Goal: Task Accomplishment & Management: Use online tool/utility

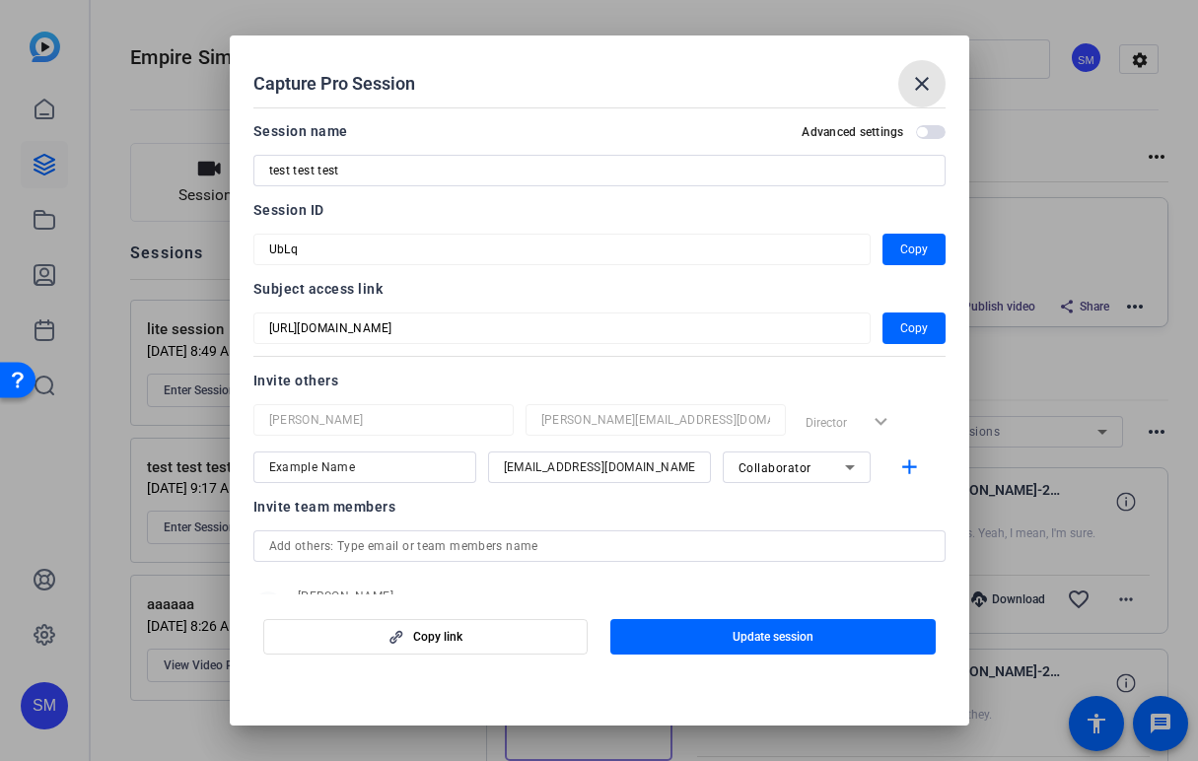
click at [914, 81] on mat-icon "close" at bounding box center [922, 84] width 24 height 24
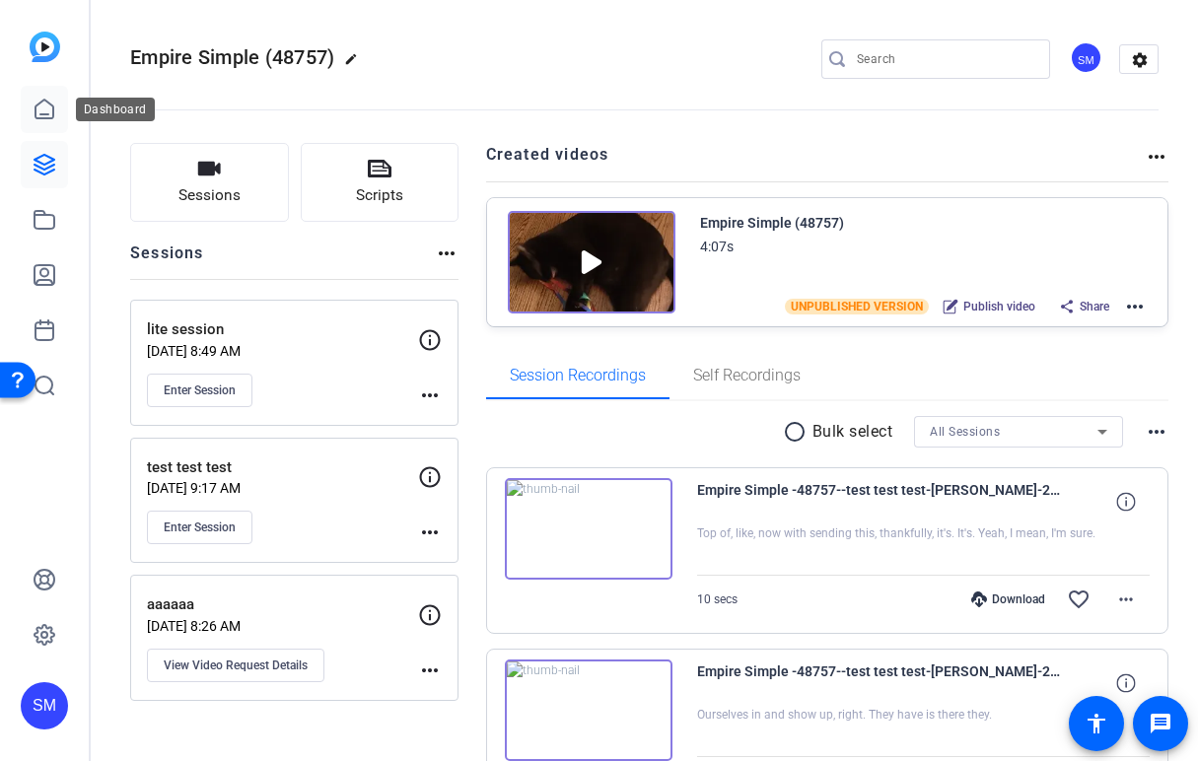
click at [40, 115] on icon at bounding box center [45, 110] width 24 height 24
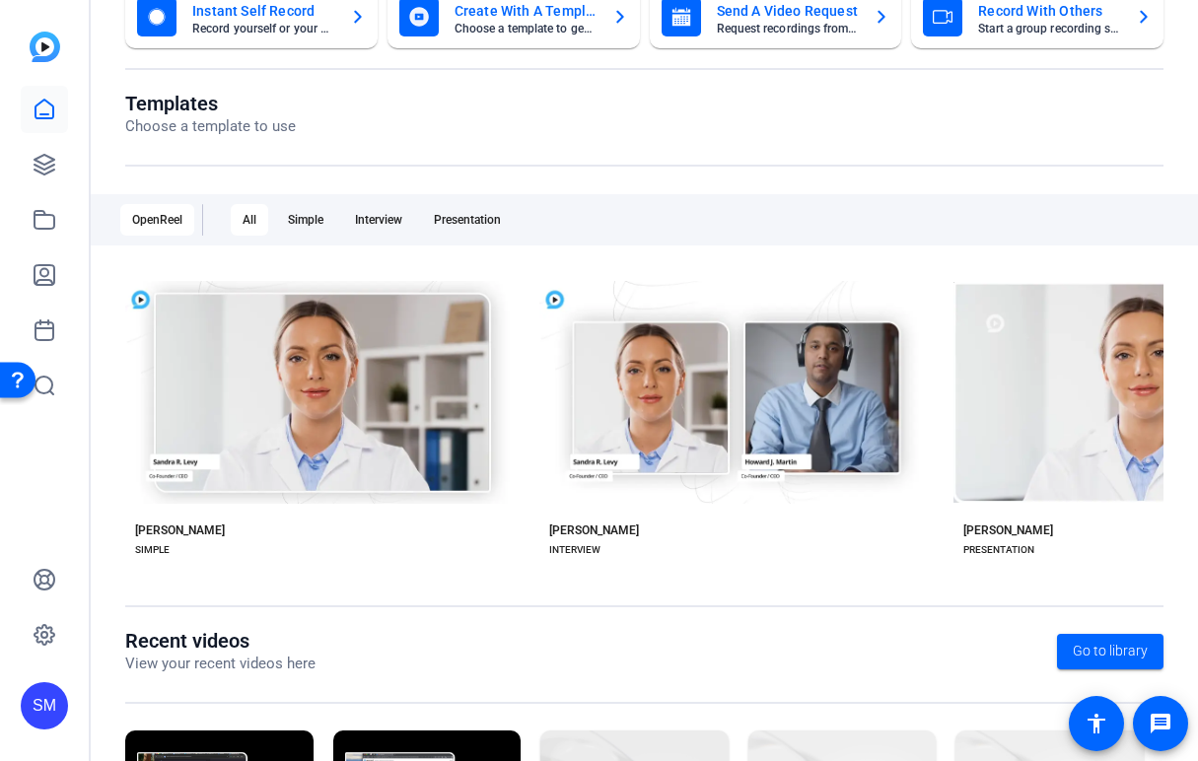
scroll to position [148, 0]
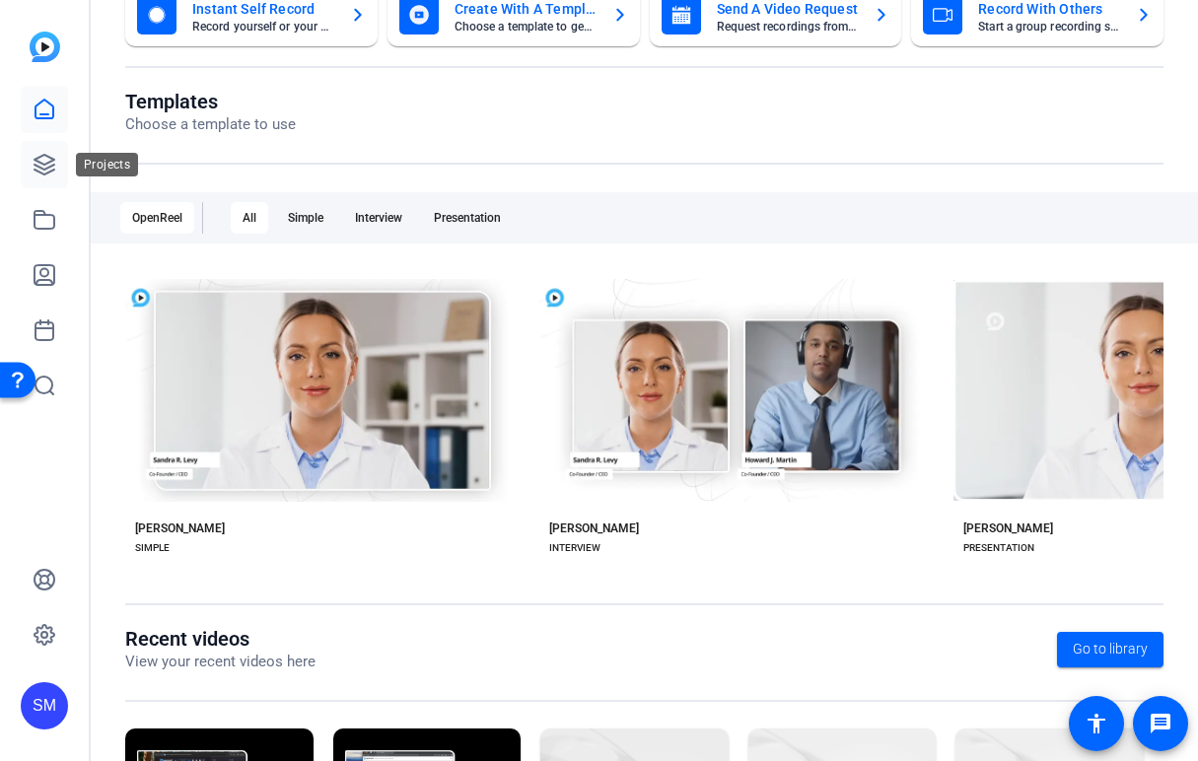
click at [47, 181] on link at bounding box center [44, 164] width 47 height 47
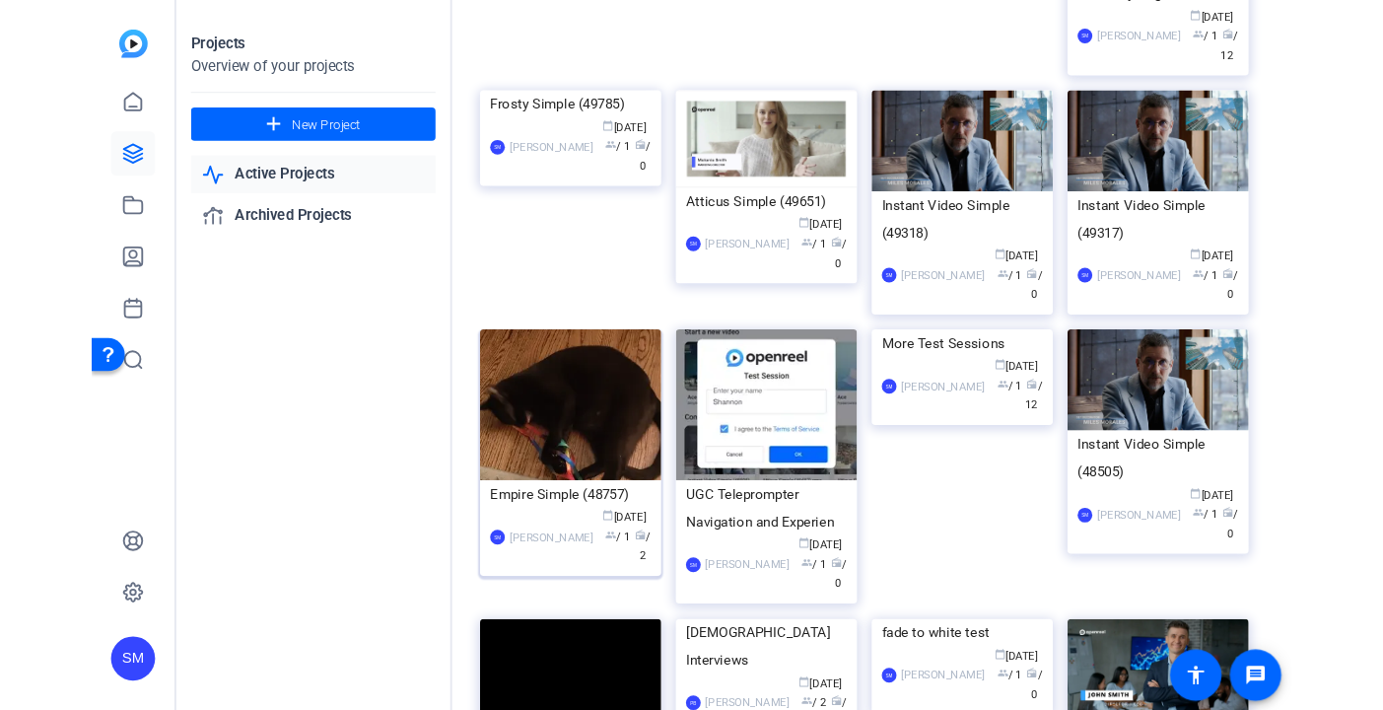
scroll to position [315, 0]
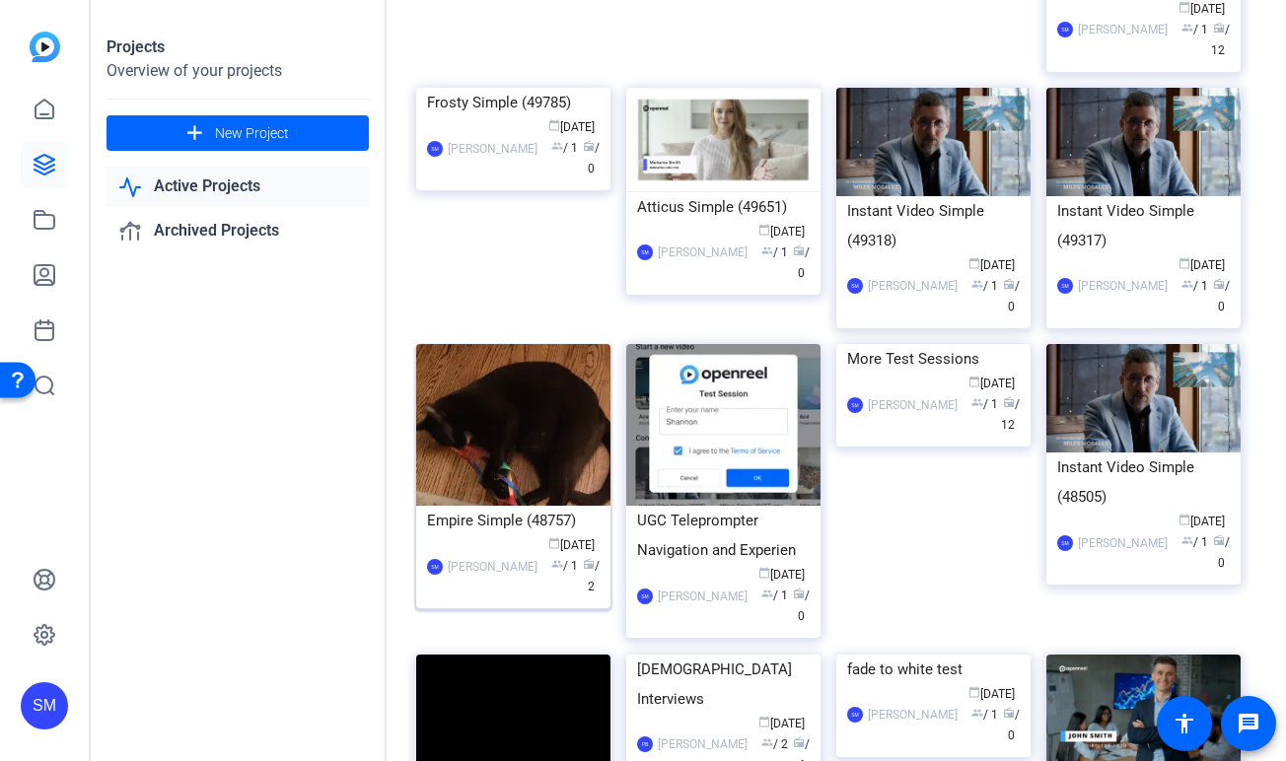
click at [517, 535] on div "Empire Simple (48757)" at bounding box center [513, 521] width 173 height 30
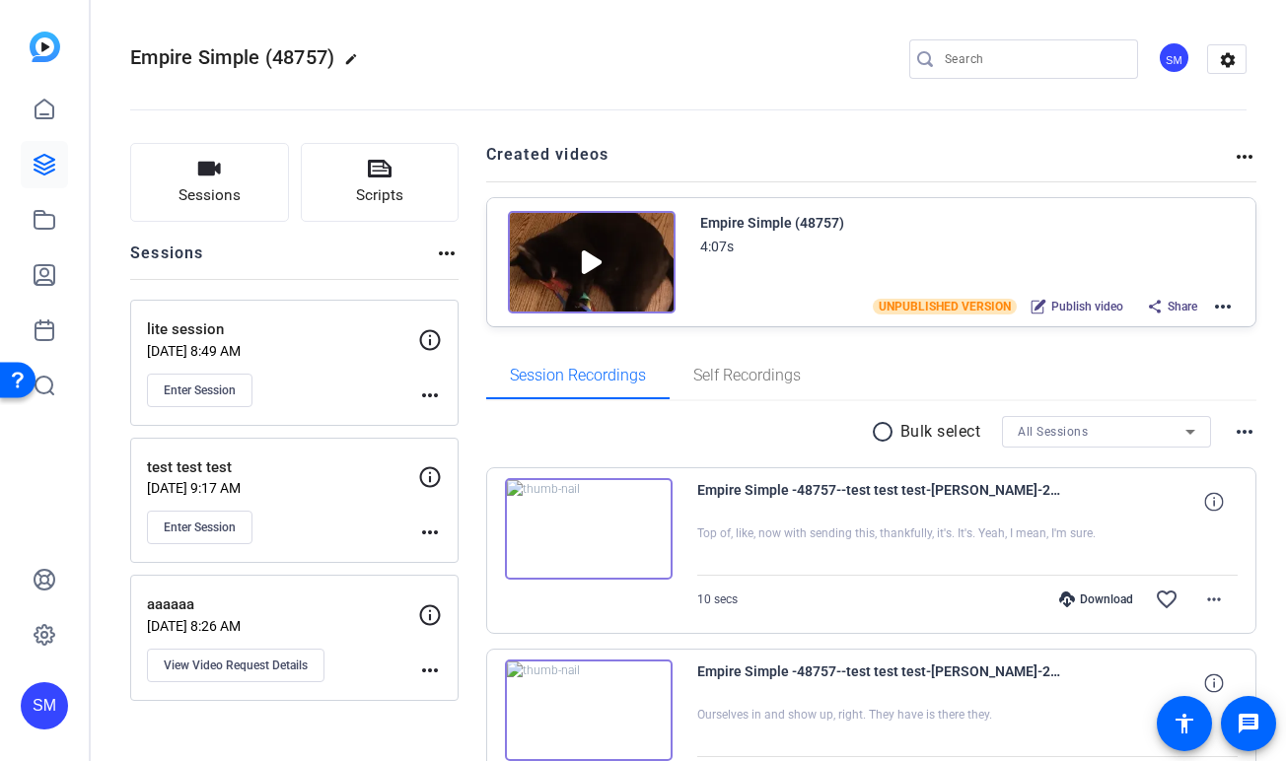
click at [1197, 309] on mat-icon "more_horiz" at bounding box center [1223, 307] width 24 height 24
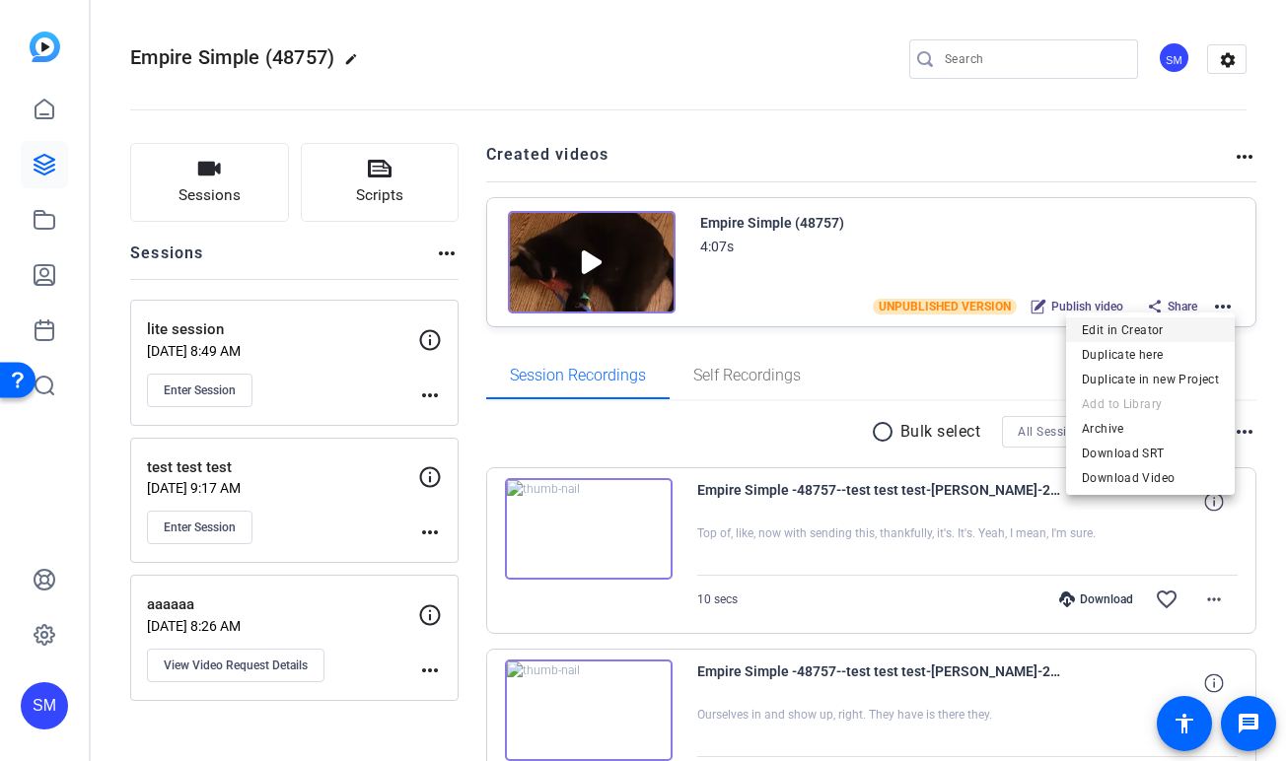
click at [1165, 332] on span "Edit in Creator" at bounding box center [1150, 331] width 137 height 24
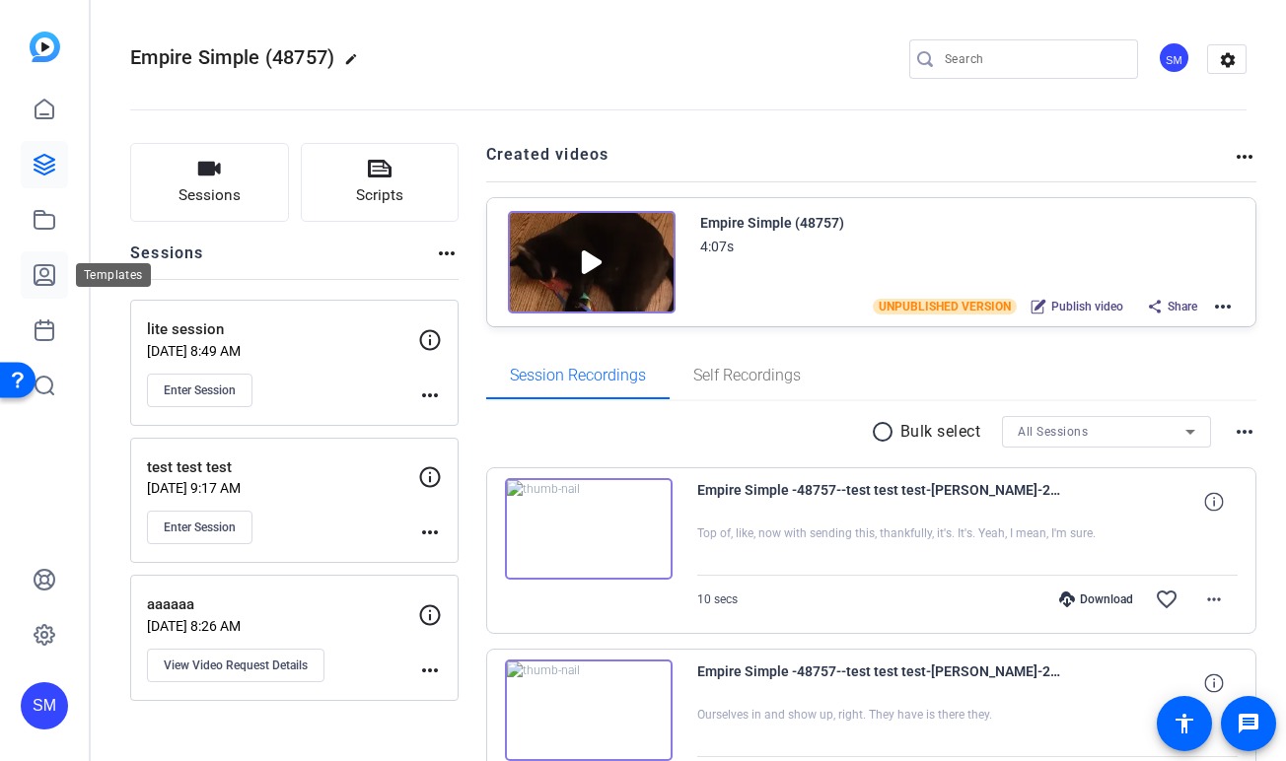
click at [41, 274] on icon at bounding box center [45, 275] width 20 height 20
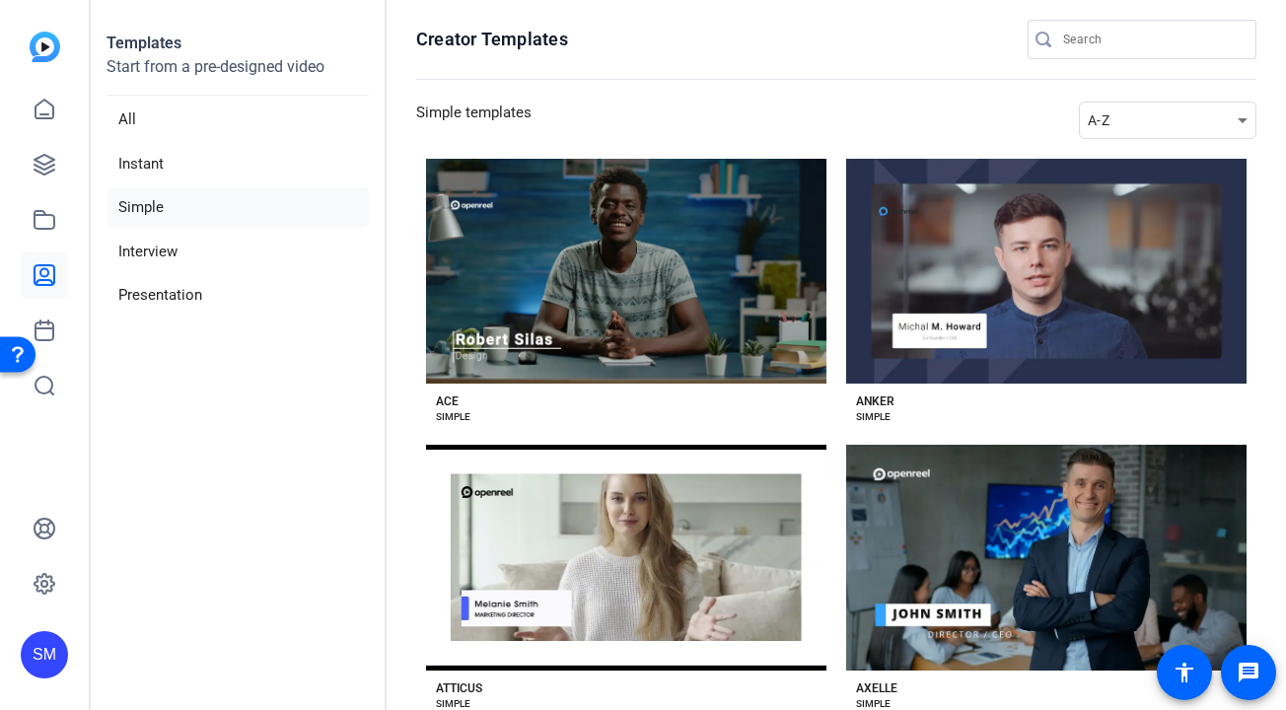
click at [174, 391] on aside "Templates Start from a pre-designed video All Instant Simple Interview Presenta…" at bounding box center [239, 355] width 296 height 710
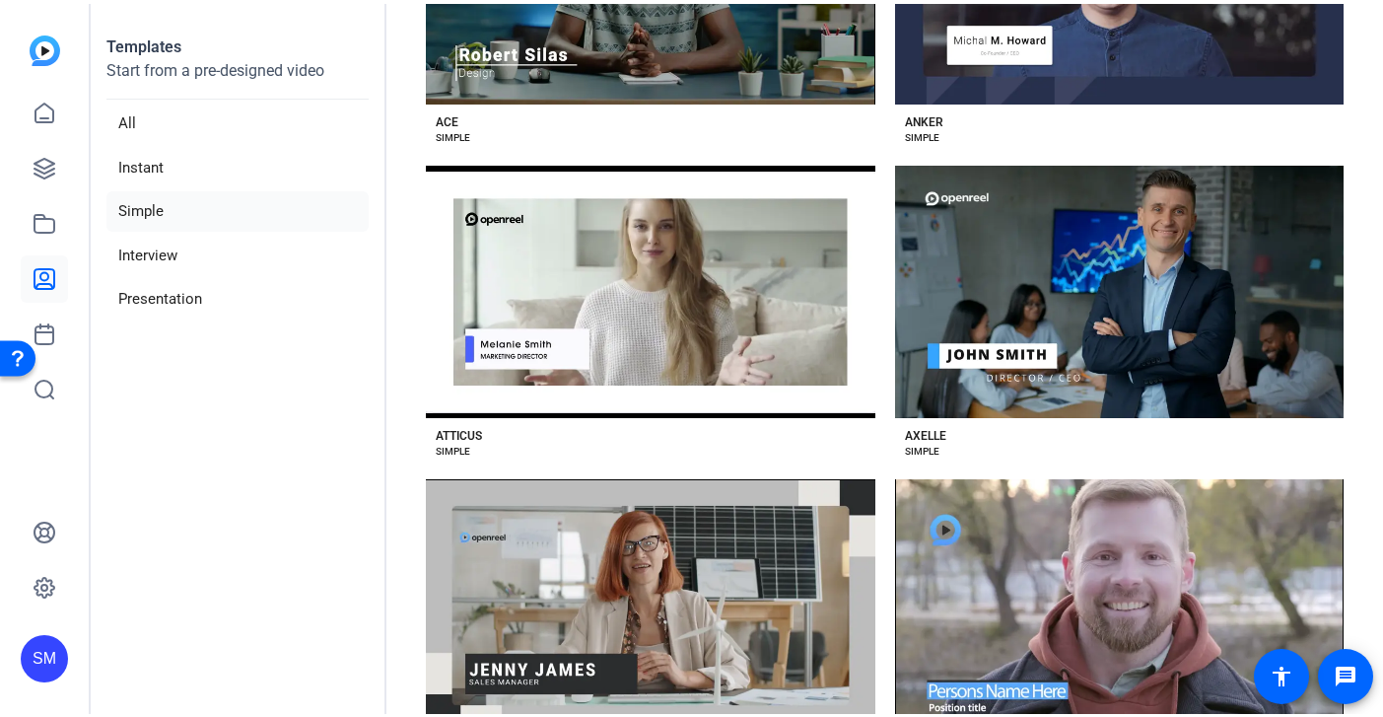
scroll to position [334, 0]
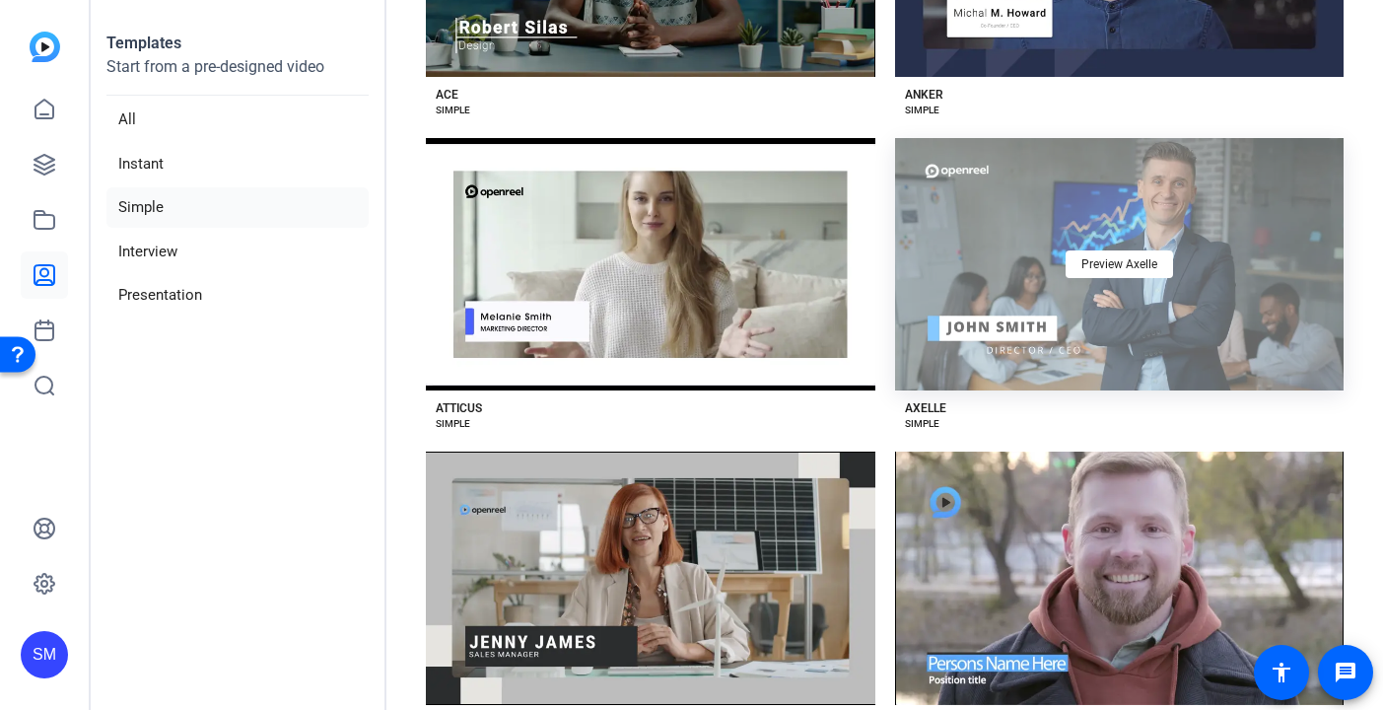
click at [1007, 190] on div "Preview Axelle" at bounding box center [1120, 264] width 450 height 252
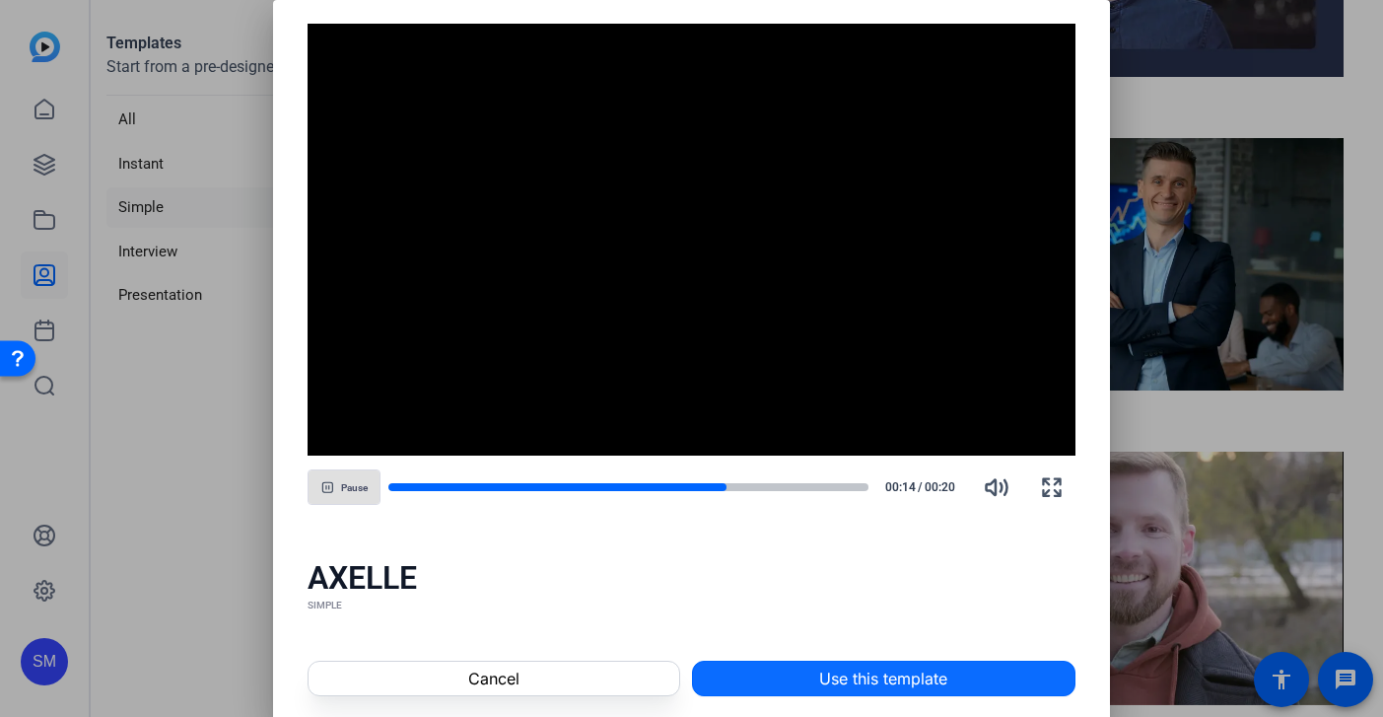
click at [848, 673] on span "Use this template" at bounding box center [883, 679] width 128 height 24
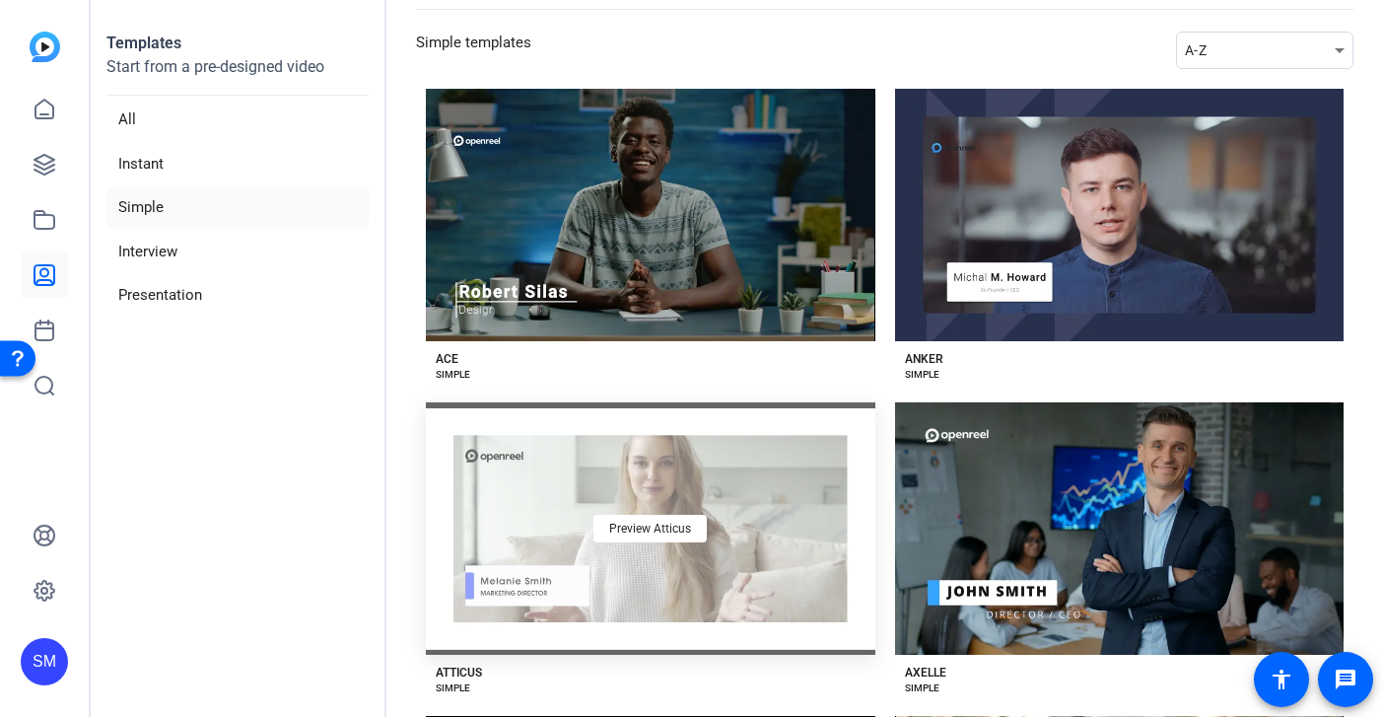
scroll to position [0, 0]
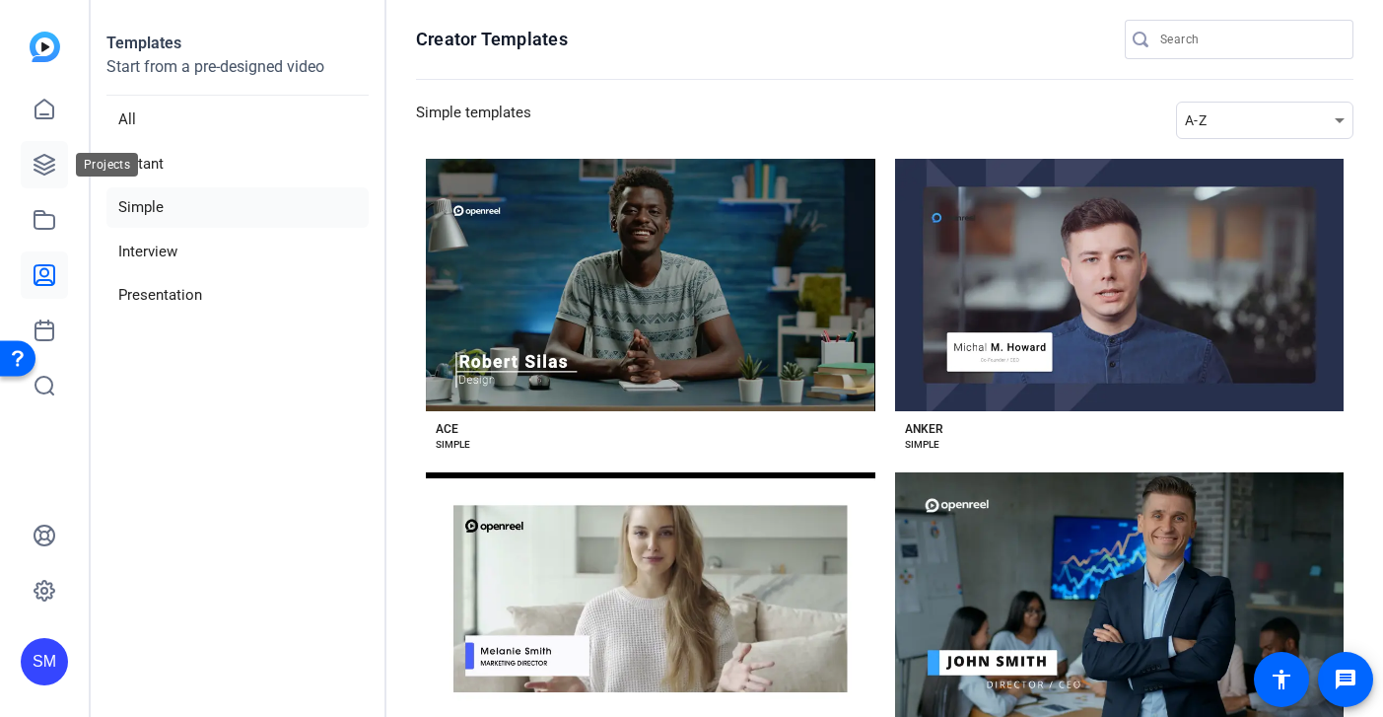
click at [51, 156] on icon at bounding box center [45, 165] width 24 height 24
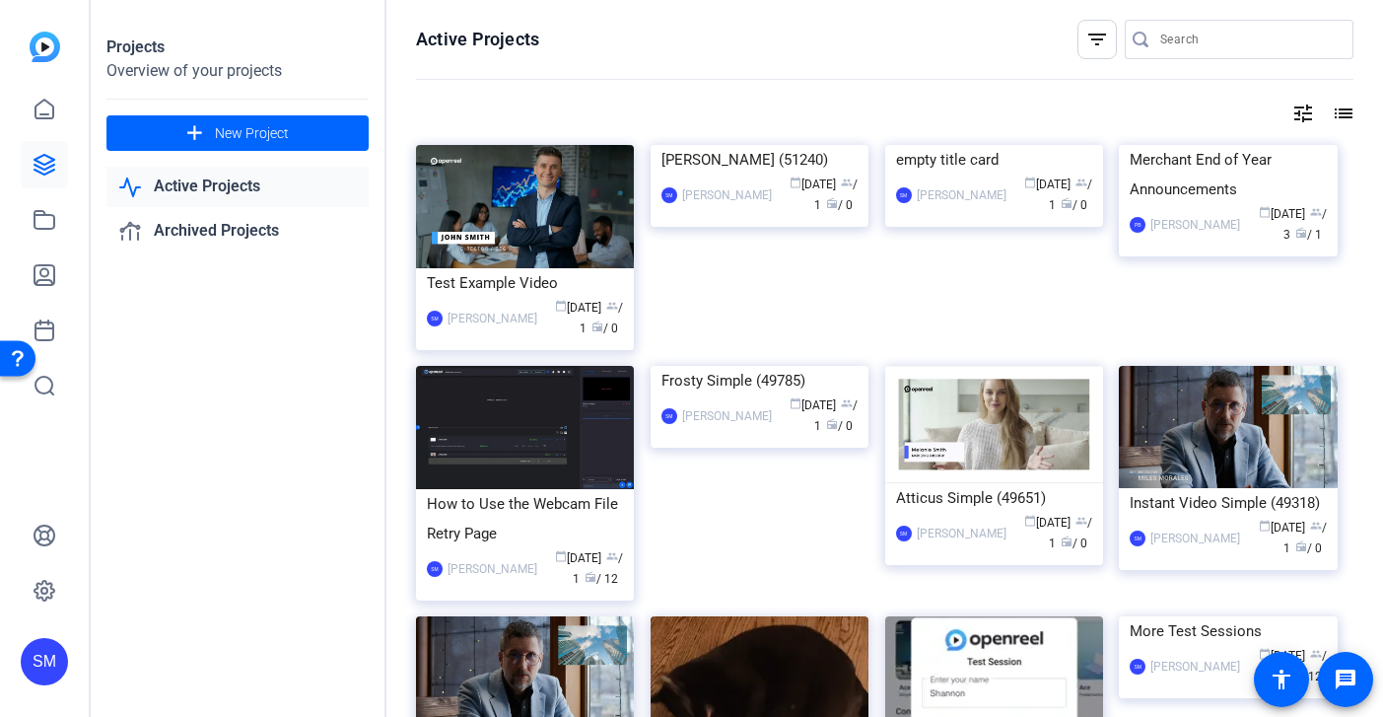
click at [779, 61] on openreel-divider-bar at bounding box center [885, 80] width 938 height 42
click at [488, 271] on div "Test Example Video" at bounding box center [525, 283] width 196 height 30
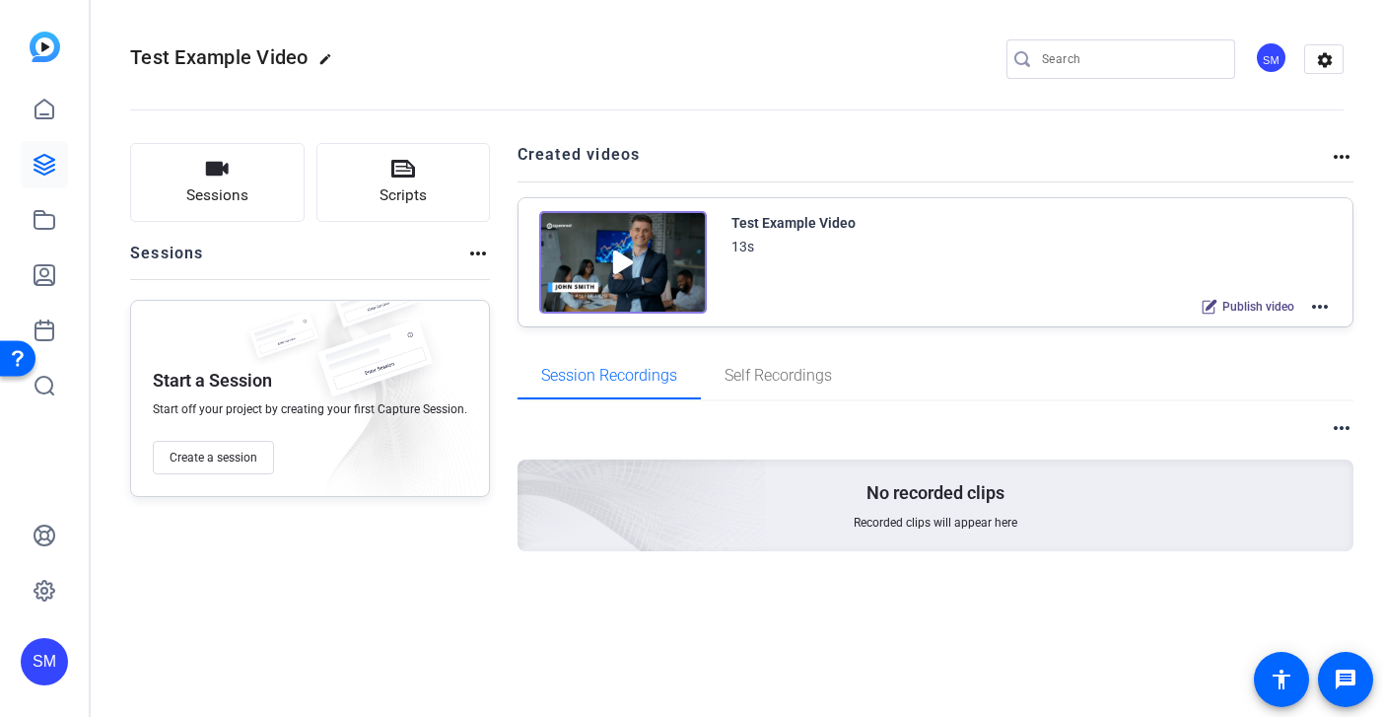
click at [1197, 58] on div "SM" at bounding box center [1271, 57] width 33 height 33
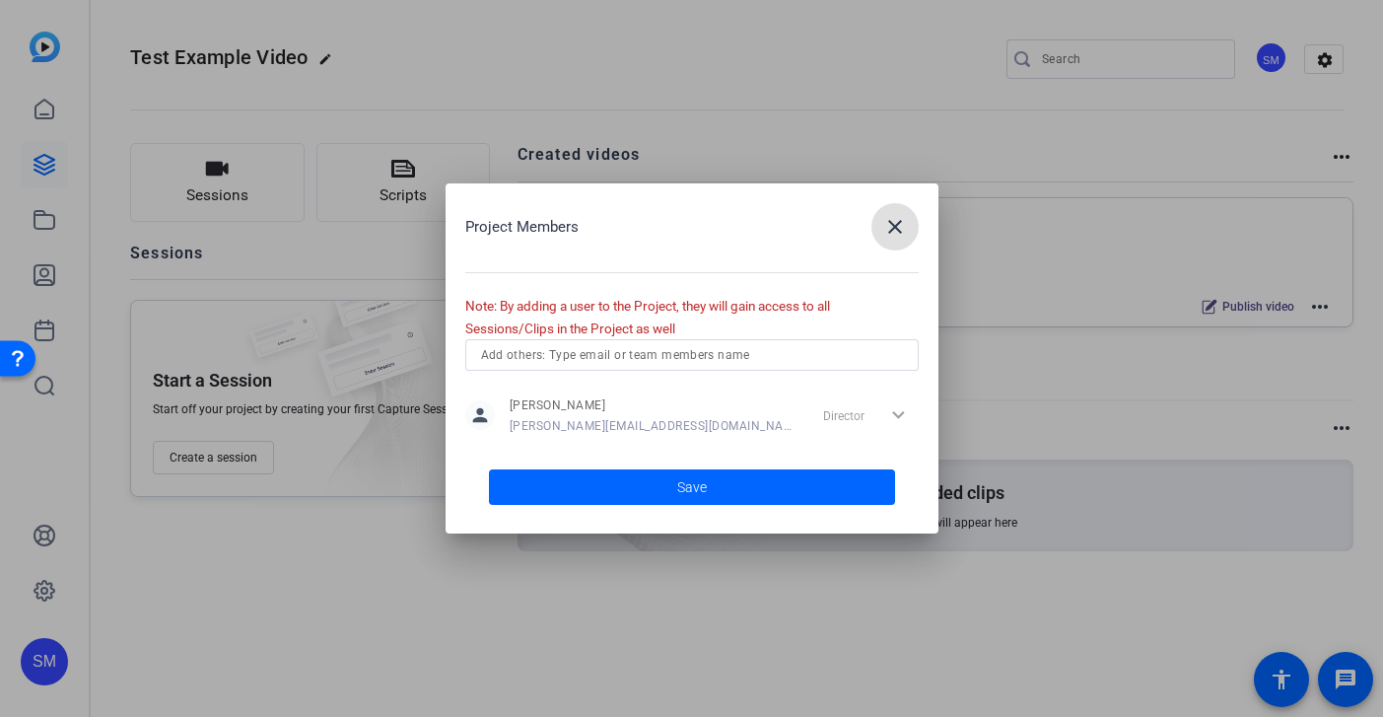
click at [709, 360] on input "text" at bounding box center [692, 355] width 422 height 24
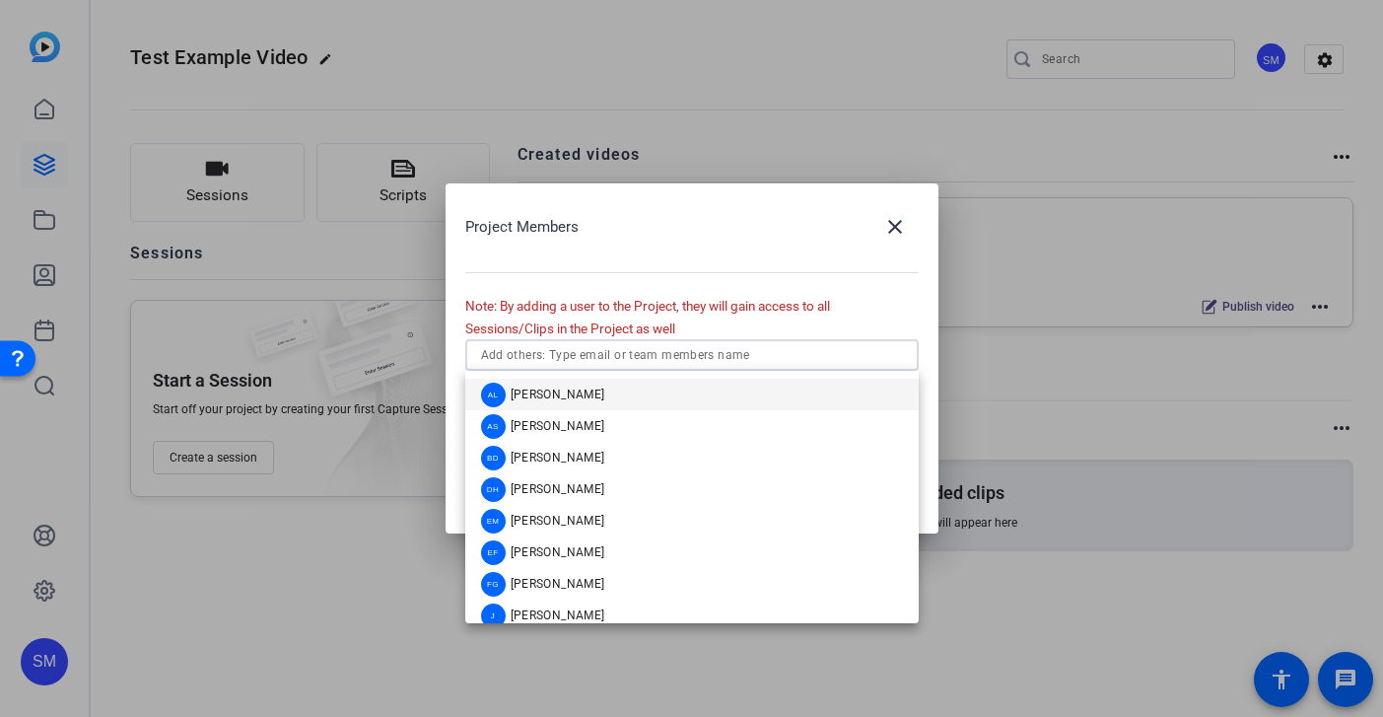
click at [661, 358] on input "text" at bounding box center [692, 355] width 422 height 24
click at [617, 251] on h2 "Project Members close" at bounding box center [692, 249] width 454 height 92
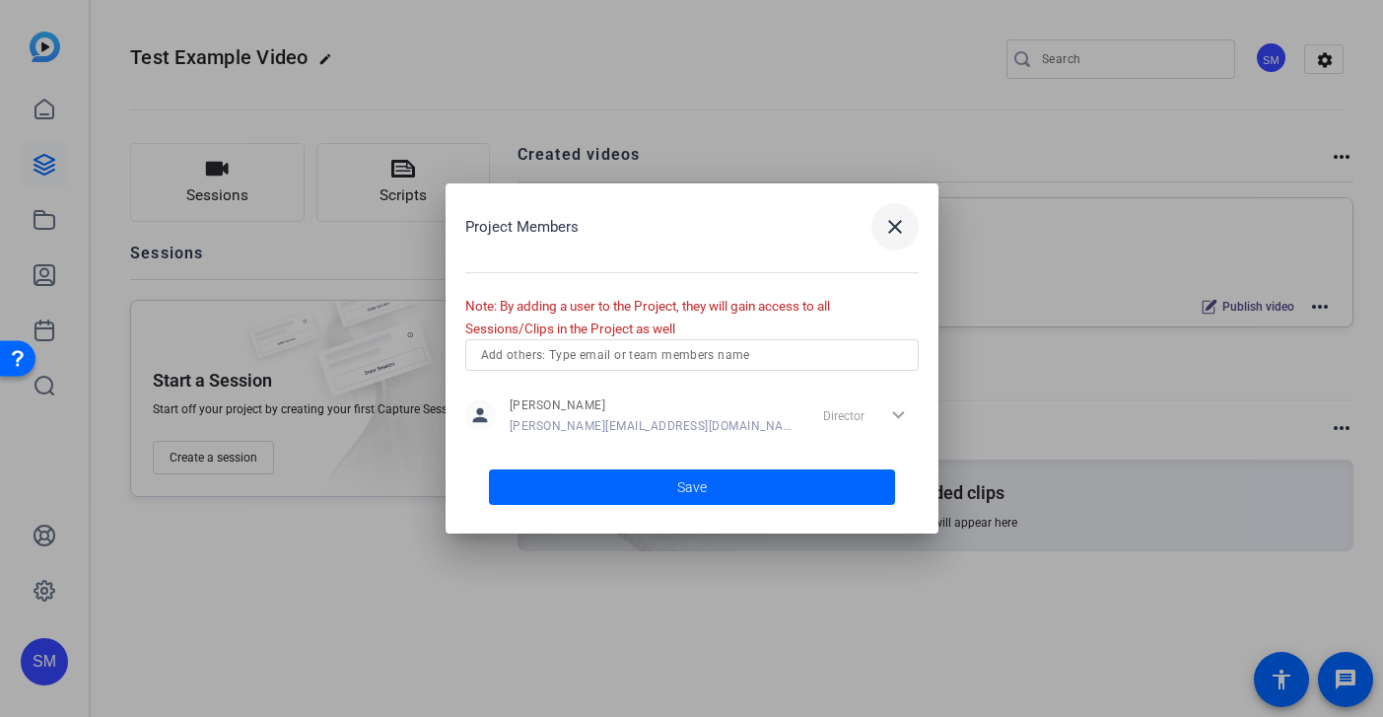
click at [900, 217] on mat-icon "close" at bounding box center [896, 227] width 24 height 24
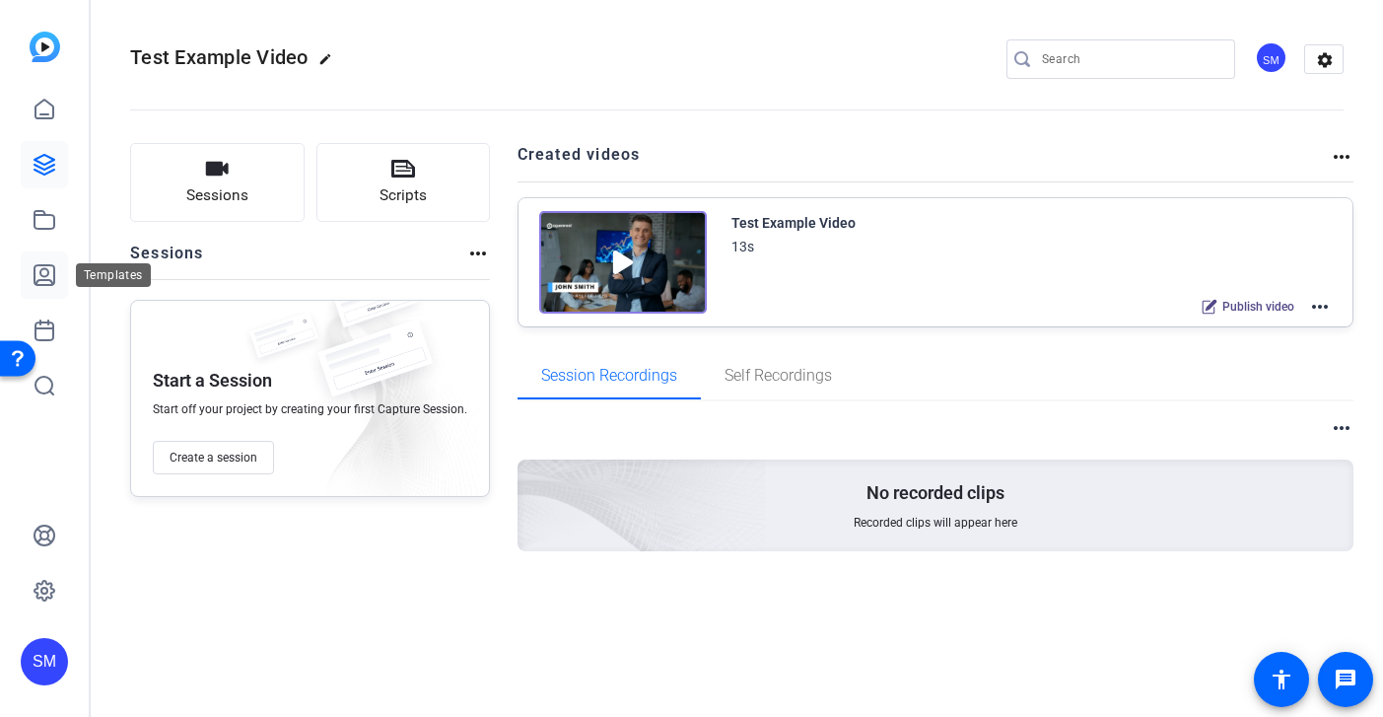
click at [41, 266] on icon at bounding box center [45, 275] width 24 height 24
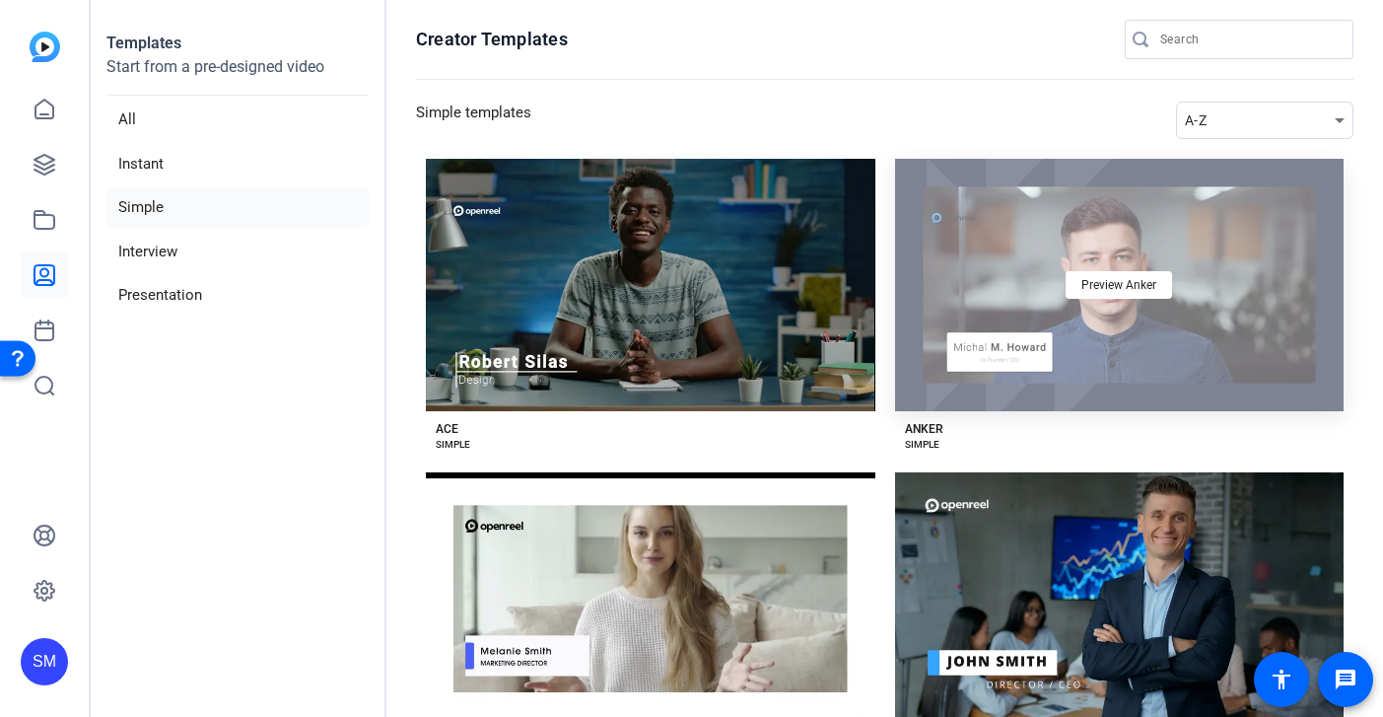
click at [1078, 252] on div "Preview Anker" at bounding box center [1120, 285] width 450 height 252
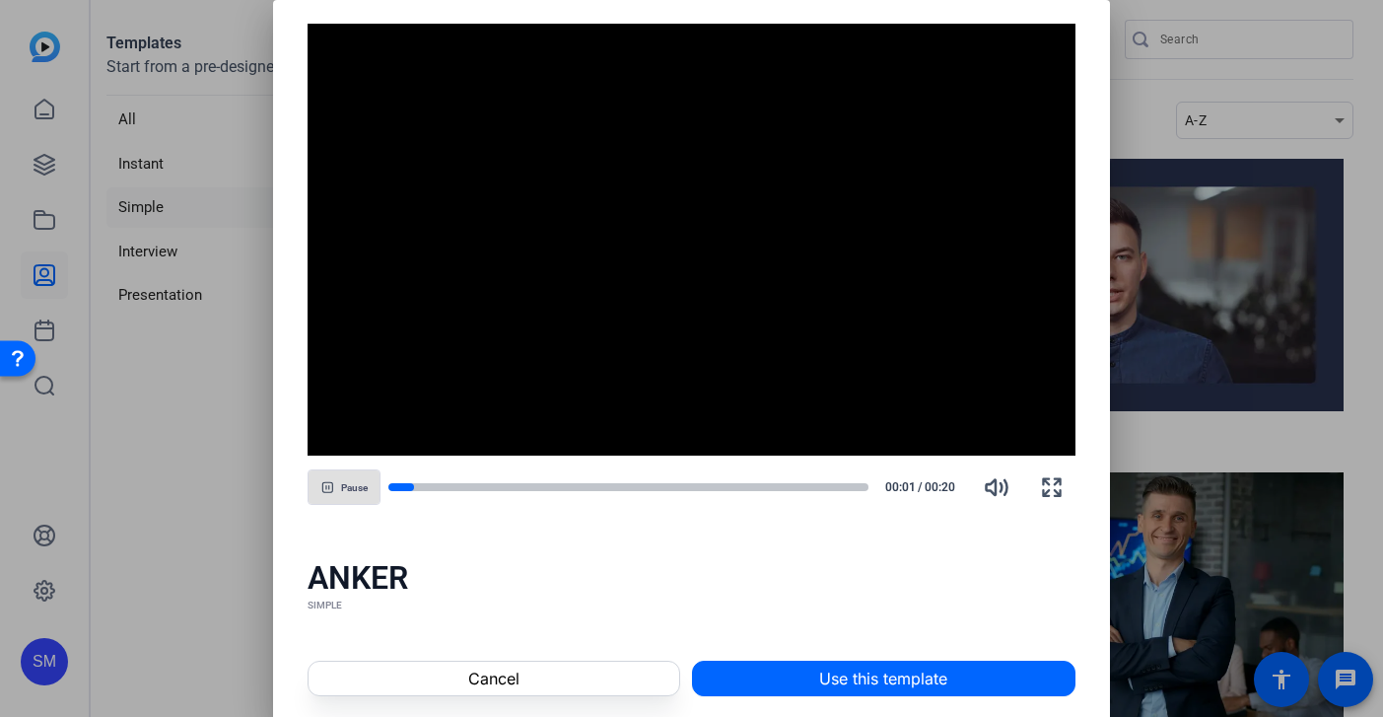
click at [1197, 149] on div at bounding box center [691, 358] width 1383 height 717
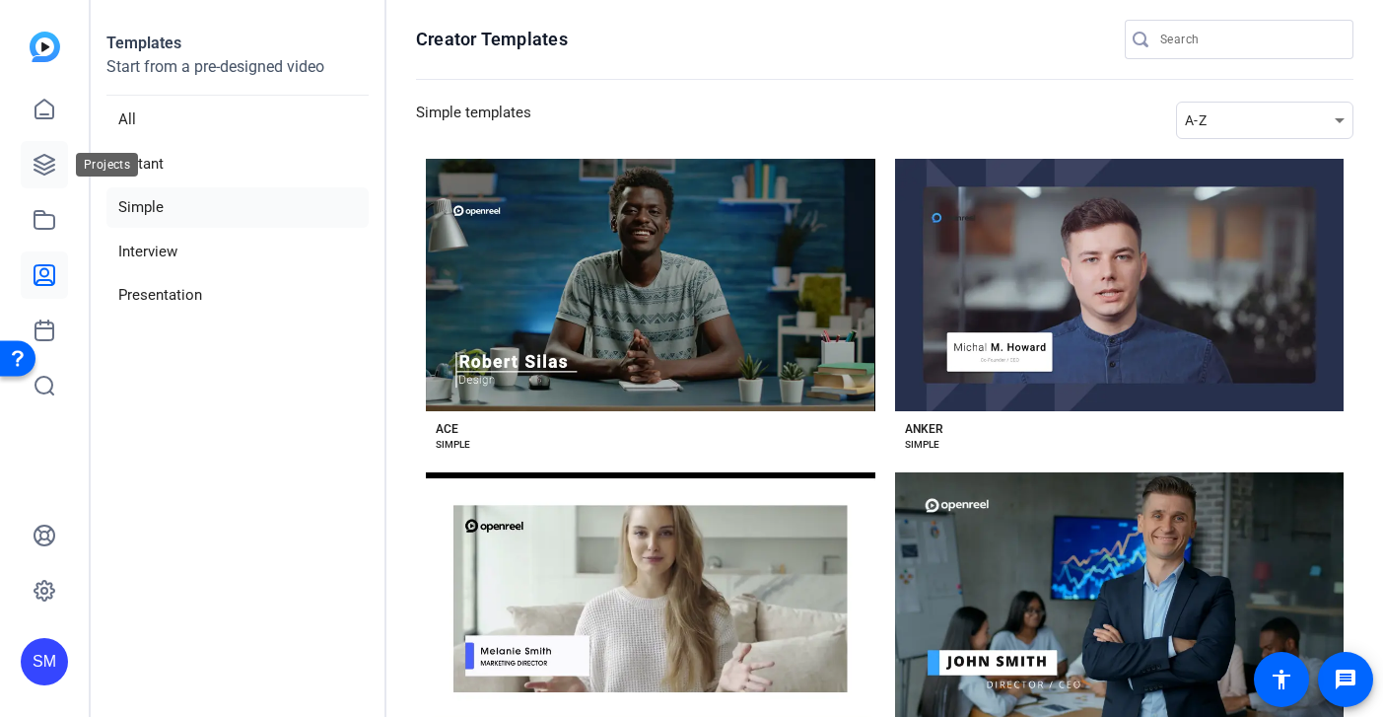
click at [42, 162] on icon at bounding box center [45, 165] width 24 height 24
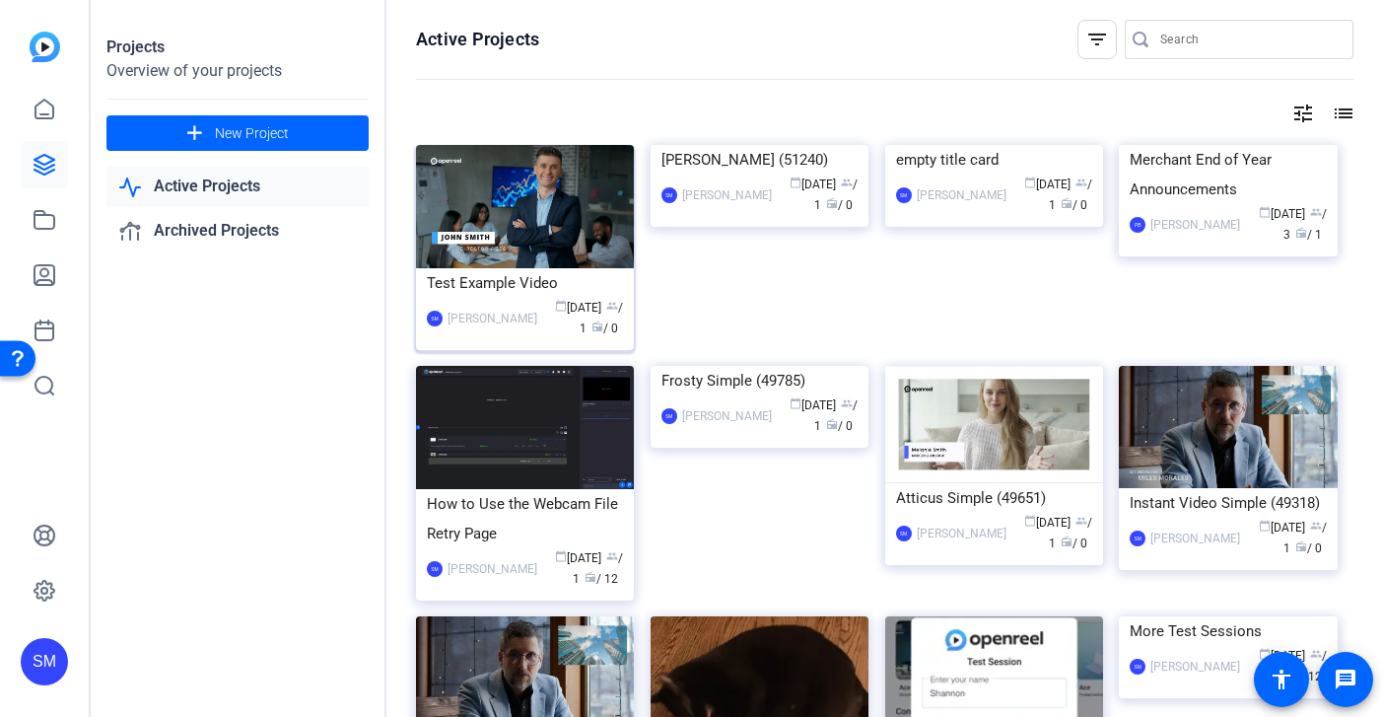
click at [488, 283] on div "Test Example Video" at bounding box center [525, 283] width 196 height 30
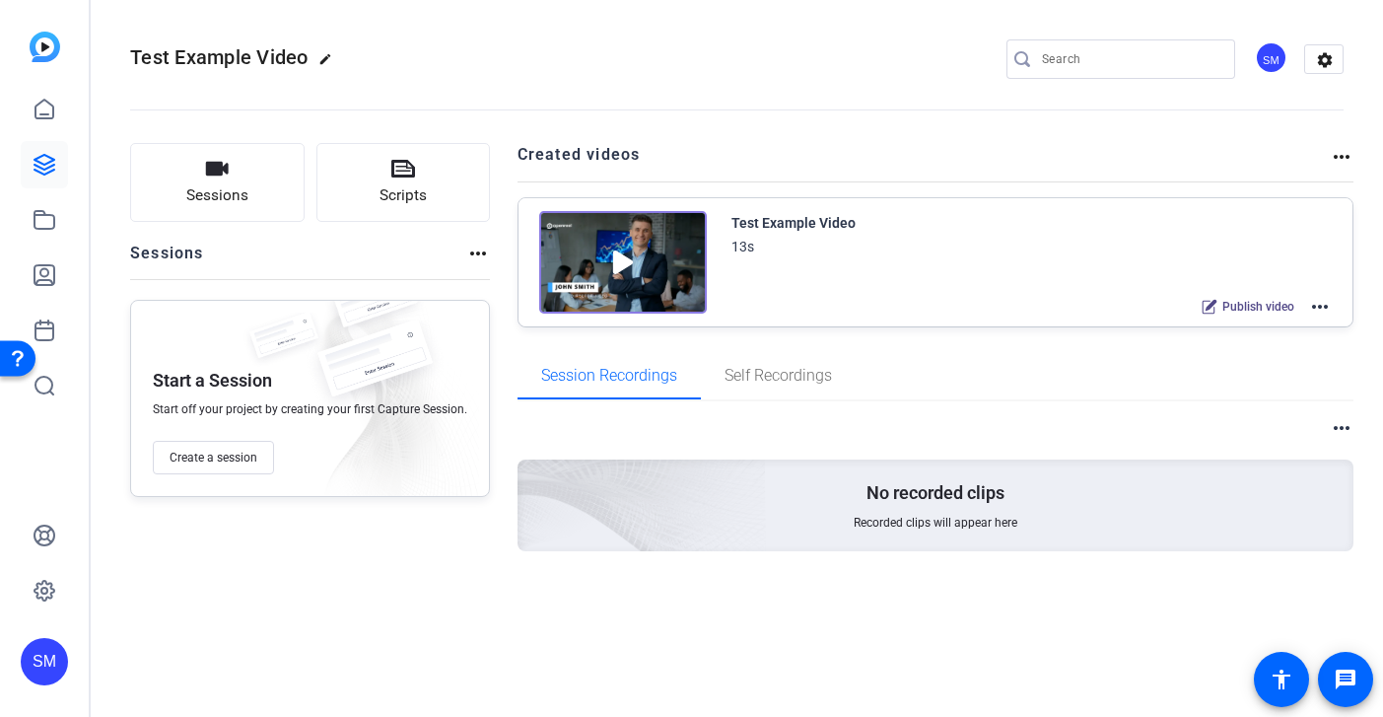
click at [1197, 306] on mat-icon "more_horiz" at bounding box center [1321, 307] width 24 height 24
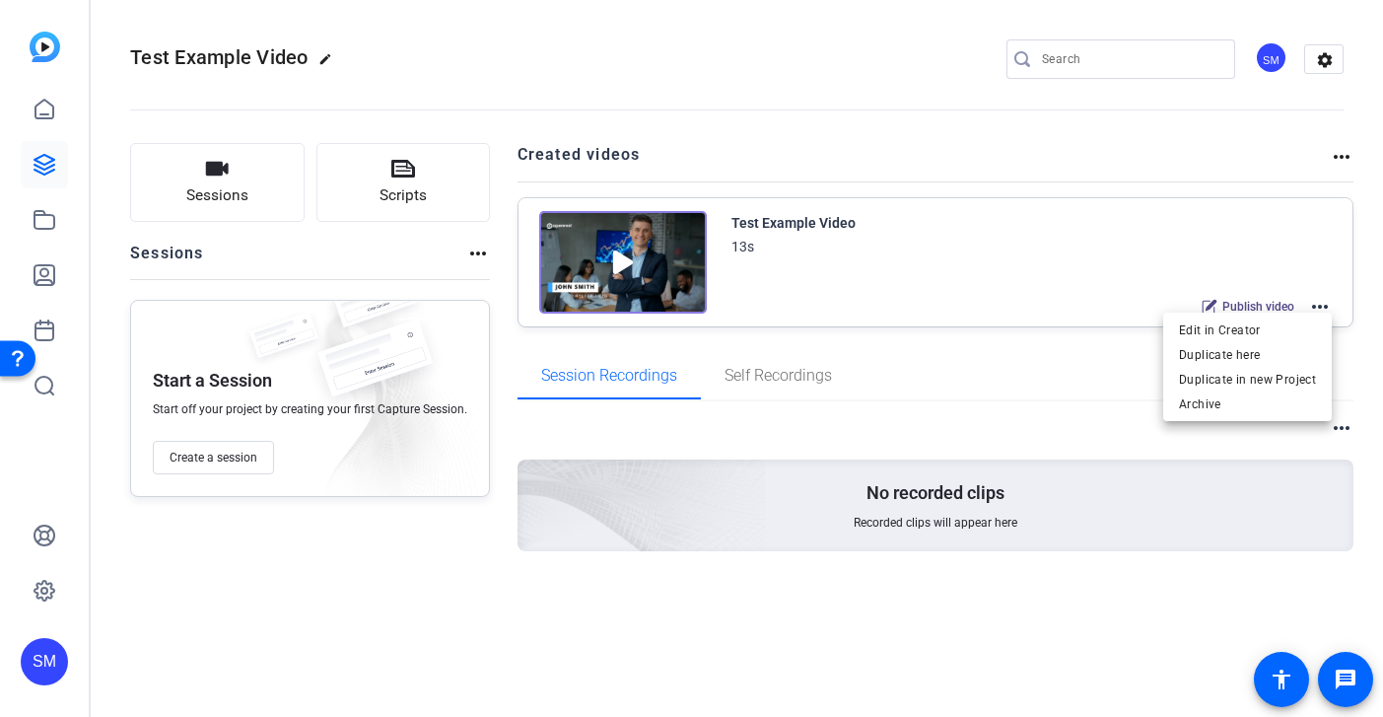
click at [1197, 168] on div at bounding box center [691, 358] width 1383 height 717
